Goal: Information Seeking & Learning: Find contact information

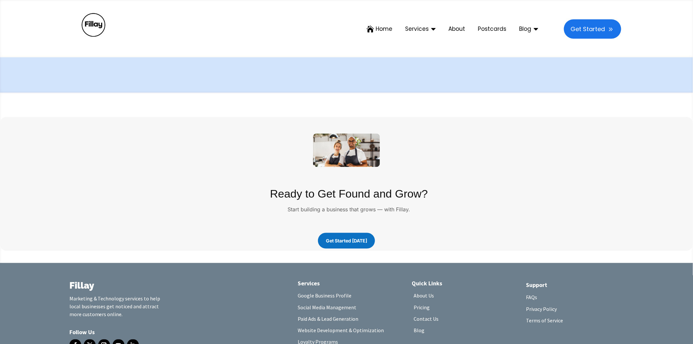
scroll to position [1368, 0]
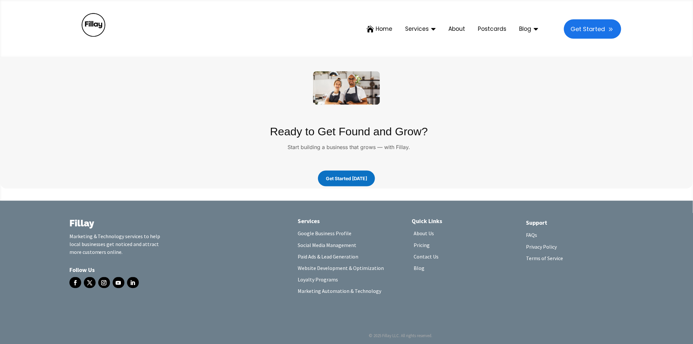
click at [429, 253] on link "Contact Us" at bounding box center [426, 258] width 25 height 10
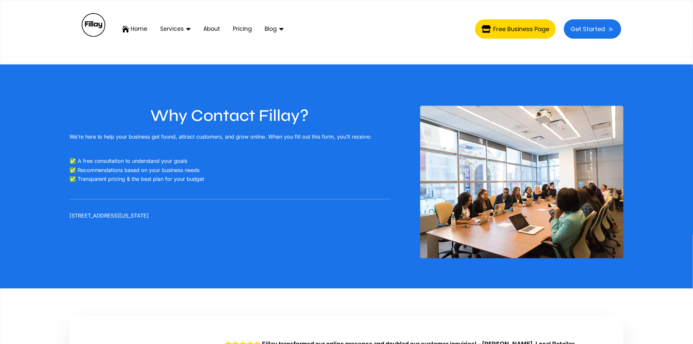
scroll to position [364, 0]
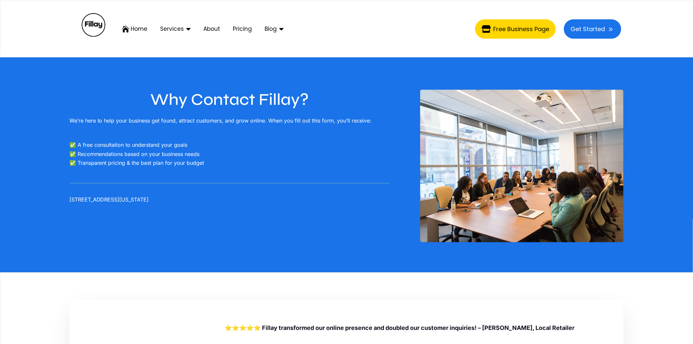
drag, startPoint x: 224, startPoint y: 199, endPoint x: 68, endPoint y: 204, distance: 156.2
click at [68, 204] on div "Why Contact Fillay? We’re here to help your business get found, attract custome…" at bounding box center [346, 160] width 693 height 224
copy p "200 Broadhollow Road Suite #207 Melville, New York 11747"
